Goal: Task Accomplishment & Management: Complete application form

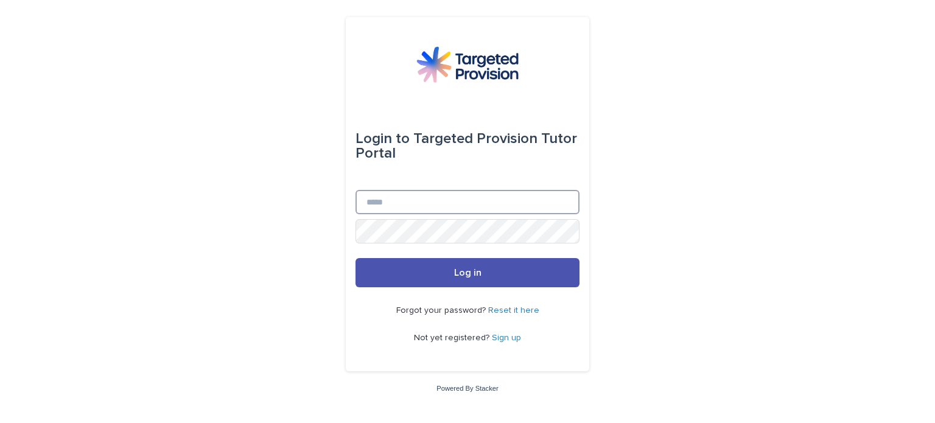
type input "**********"
click at [487, 287] on div "Forgot your password? Reset it here Not yet registered? Sign up" at bounding box center [467, 324] width 224 height 74
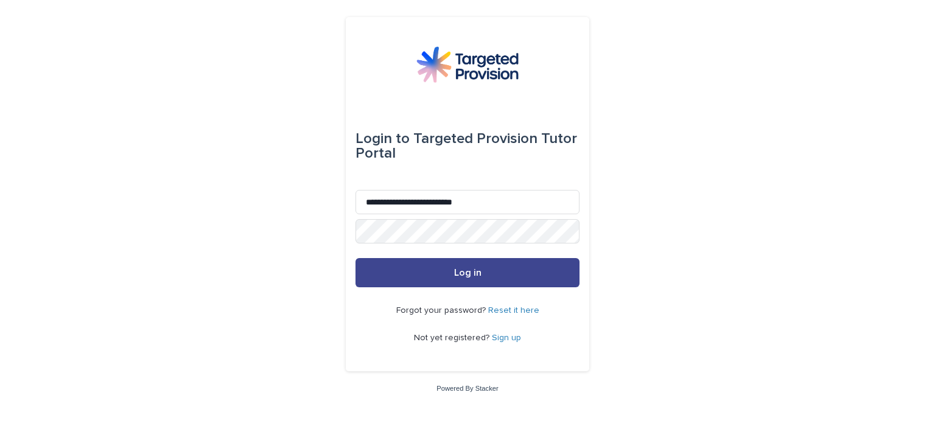
click at [471, 266] on button "Log in" at bounding box center [467, 272] width 224 height 29
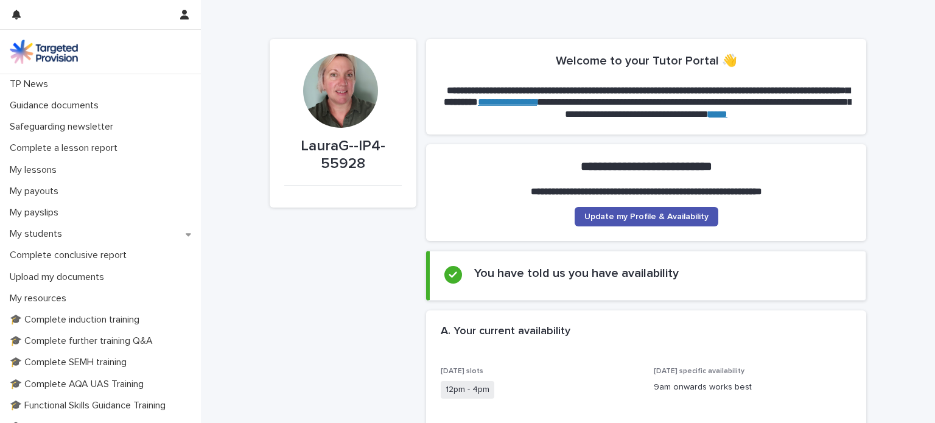
scroll to position [85, 0]
click at [68, 234] on p "My students" at bounding box center [38, 235] width 67 height 12
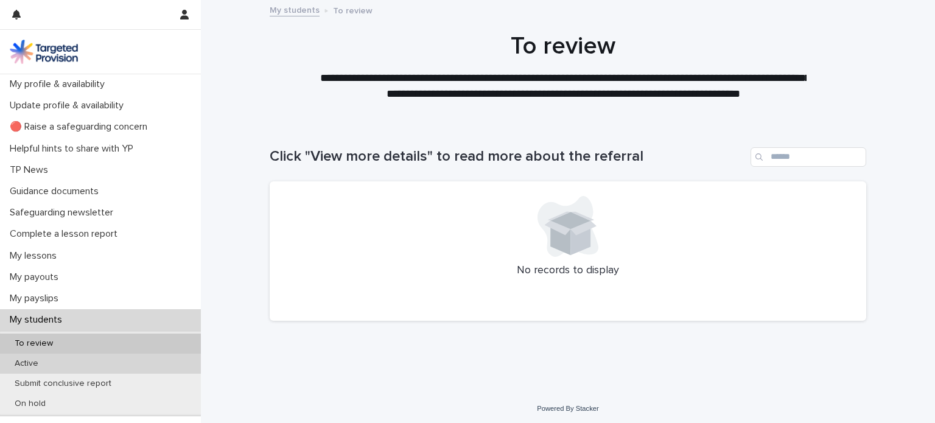
click at [59, 361] on div "Active" at bounding box center [100, 363] width 201 height 20
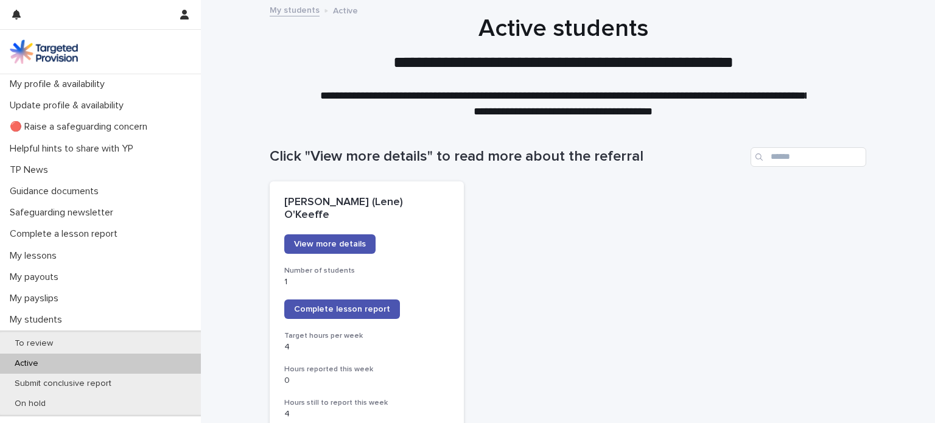
click at [322, 299] on link "Complete lesson report" at bounding box center [342, 308] width 116 height 19
